Goal: Register for event/course: Sign up to attend an event or enroll in a course

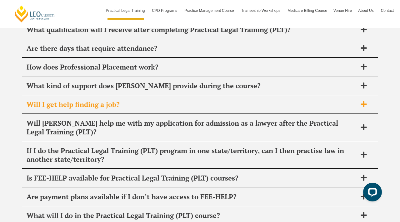
scroll to position [3045, 0]
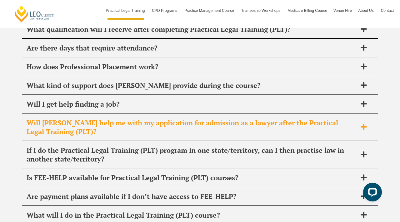
click at [298, 119] on span "Will [PERSON_NAME] help me with my application for admission as a lawyer after …" at bounding box center [192, 127] width 330 height 17
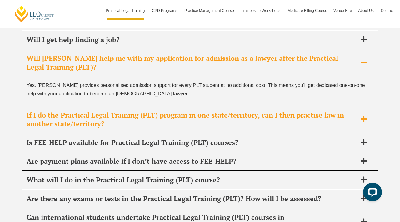
scroll to position [3115, 0]
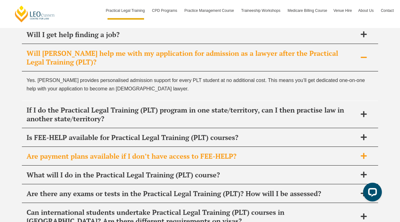
click at [163, 147] on div "Are payment plans available if I don’t have access to FEE-HELP?" at bounding box center [200, 156] width 356 height 18
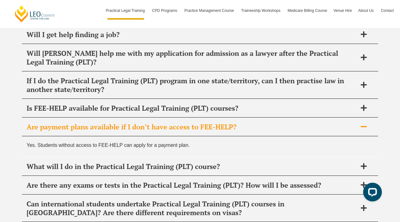
click at [185, 123] on span "Are payment plans available if I don’t have access to FEE-HELP?" at bounding box center [192, 127] width 330 height 9
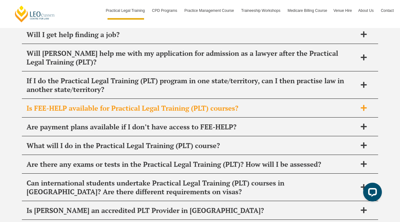
click at [186, 104] on span "Is FEE-HELP available for Practical Legal Training (PLT) courses?" at bounding box center [192, 108] width 330 height 9
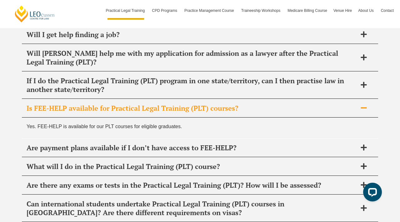
click at [186, 104] on span "Is FEE-HELP available for Practical Legal Training (PLT) courses?" at bounding box center [192, 108] width 330 height 9
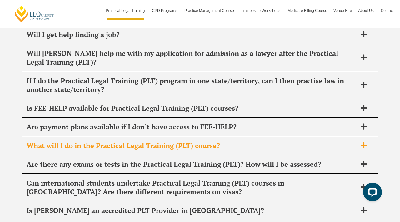
click at [185, 141] on span "What will I do in the Practical Legal Training (PLT) course?" at bounding box center [192, 145] width 330 height 9
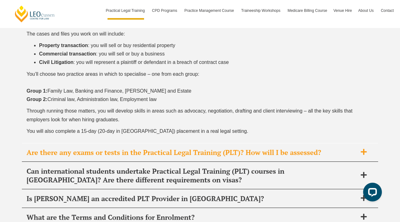
scroll to position [3297, 0]
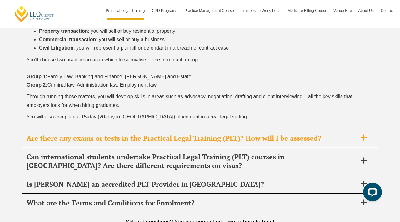
click at [298, 134] on span "Are there any exams or tests in the Practical Legal Training (PLT)? How will I …" at bounding box center [192, 138] width 330 height 9
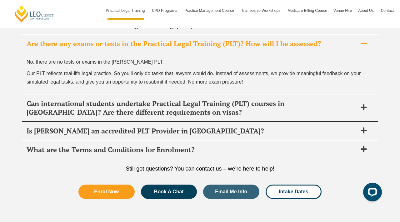
scroll to position [3235, 0]
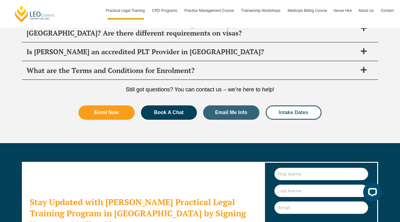
click at [296, 106] on link "Intake Dates" at bounding box center [293, 113] width 56 height 14
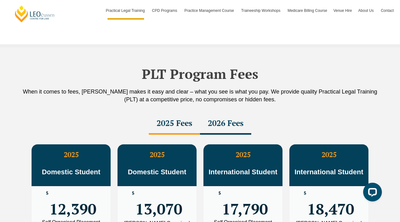
scroll to position [815, 0]
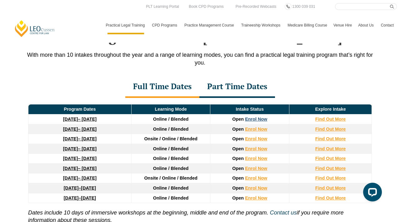
click at [255, 122] on link "Enrol Now" at bounding box center [256, 119] width 22 height 5
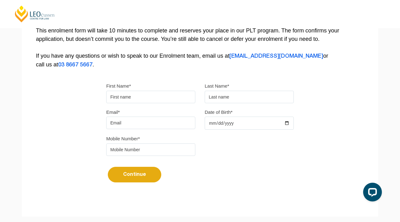
scroll to position [133, 0]
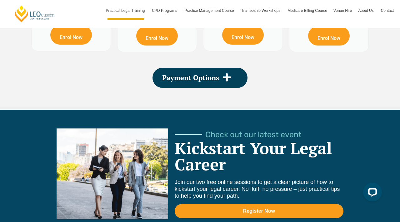
scroll to position [1258, 0]
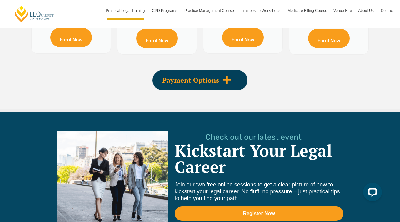
click at [238, 79] on div "Payment Options" at bounding box center [199, 80] width 95 height 20
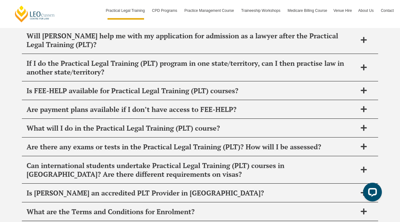
scroll to position [3274, 0]
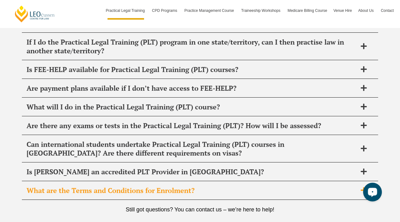
click at [249, 186] on span "What are the Terms and Conditions for Enrolment?" at bounding box center [192, 190] width 330 height 9
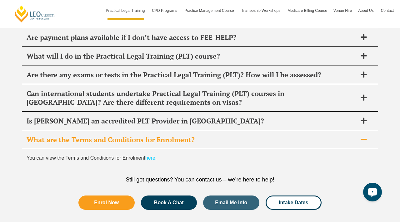
scroll to position [3334, 0]
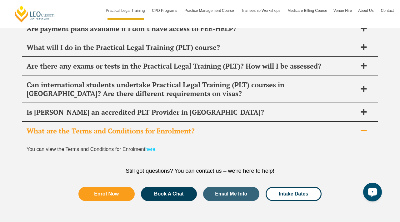
click at [147, 147] on link "here." at bounding box center [150, 149] width 11 height 5
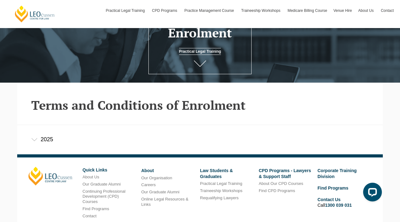
scroll to position [136, 0]
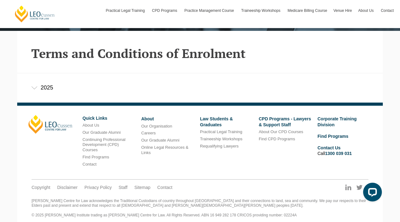
click at [274, 81] on div "2025" at bounding box center [199, 87] width 365 height 29
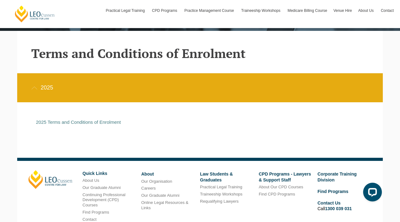
click at [96, 126] on div "2025 Terms and Conditions of Enrolment" at bounding box center [195, 126] width 328 height 12
click at [101, 120] on link "2025 Terms and Conditions of Enrolment" at bounding box center [78, 122] width 85 height 5
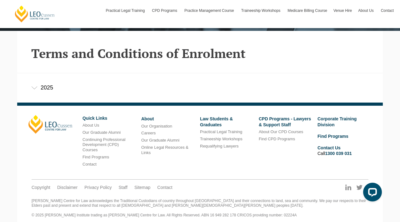
scroll to position [136, 0]
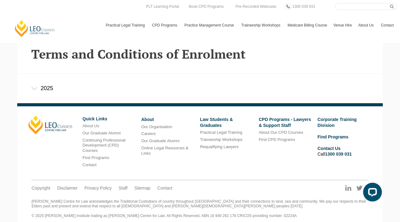
click at [44, 94] on div "2025" at bounding box center [199, 88] width 365 height 29
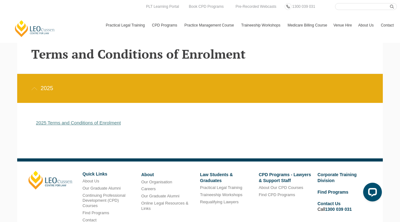
click at [48, 124] on link "2025 Terms and Conditions of Enrolment" at bounding box center [78, 122] width 85 height 5
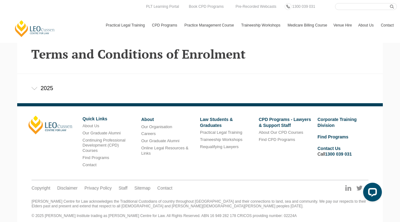
click at [41, 80] on div "2025" at bounding box center [199, 88] width 365 height 29
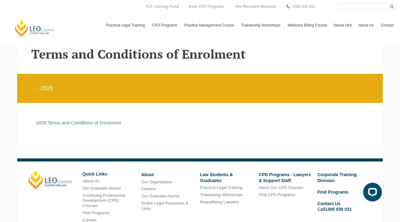
click at [52, 126] on p "2025 Terms and Conditions of Enrolment" at bounding box center [195, 123] width 318 height 6
click at [54, 124] on link "2025 Terms and Conditions of Enrolment" at bounding box center [78, 122] width 85 height 5
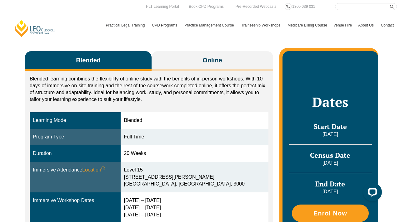
scroll to position [85, 0]
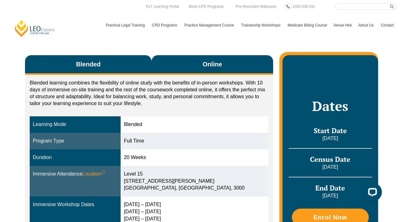
click at [223, 74] on button "Online" at bounding box center [211, 65] width 121 height 20
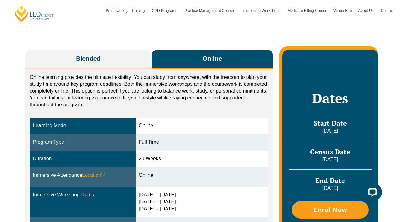
scroll to position [91, 0]
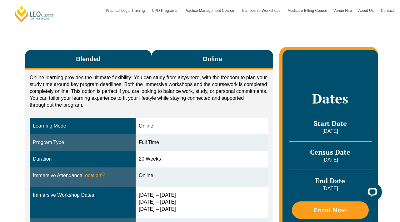
click at [126, 58] on button "Blended" at bounding box center [88, 60] width 126 height 20
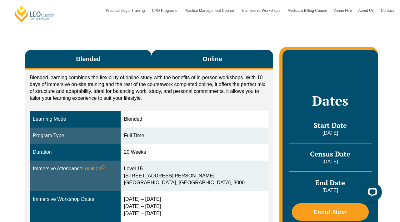
click at [186, 64] on button "Online" at bounding box center [211, 60] width 121 height 20
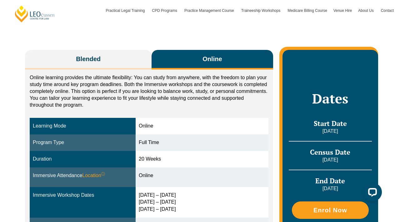
click at [113, 49] on div "Blended Online Blended learning combines the flexibility of online study with t…" at bounding box center [200, 156] width 356 height 263
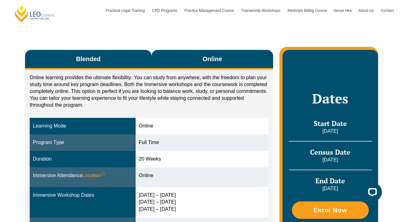
click at [114, 62] on button "Blended" at bounding box center [88, 60] width 126 height 20
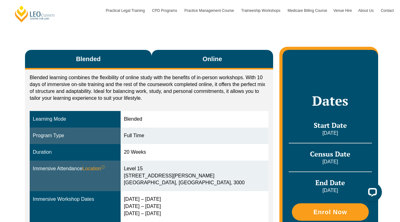
click at [181, 63] on button "Online" at bounding box center [211, 60] width 121 height 20
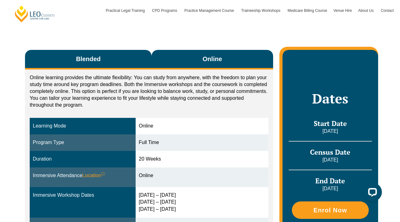
click at [117, 61] on button "Blended" at bounding box center [88, 60] width 126 height 20
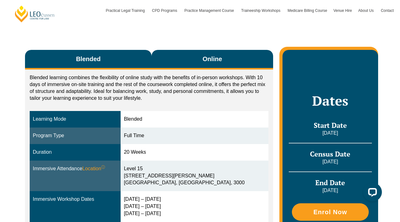
click at [183, 60] on button "Online" at bounding box center [211, 60] width 121 height 20
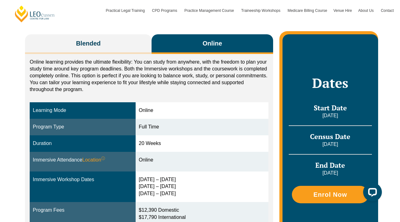
scroll to position [106, 0]
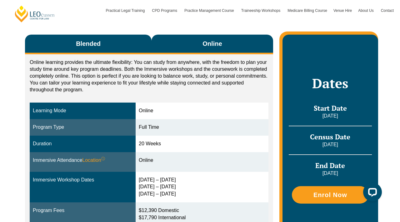
click at [140, 48] on button "Blended" at bounding box center [88, 45] width 126 height 20
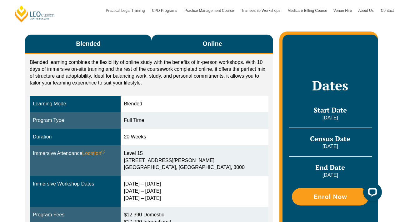
click at [181, 46] on button "Online" at bounding box center [211, 45] width 121 height 20
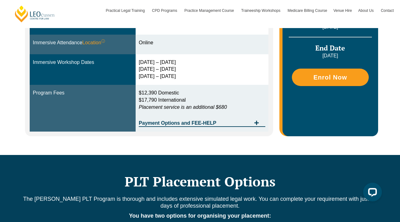
scroll to position [224, 0]
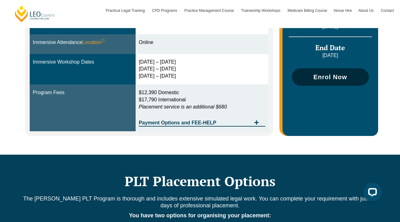
click at [328, 86] on link "Enrol Now" at bounding box center [330, 76] width 77 height 17
